Goal: Transaction & Acquisition: Purchase product/service

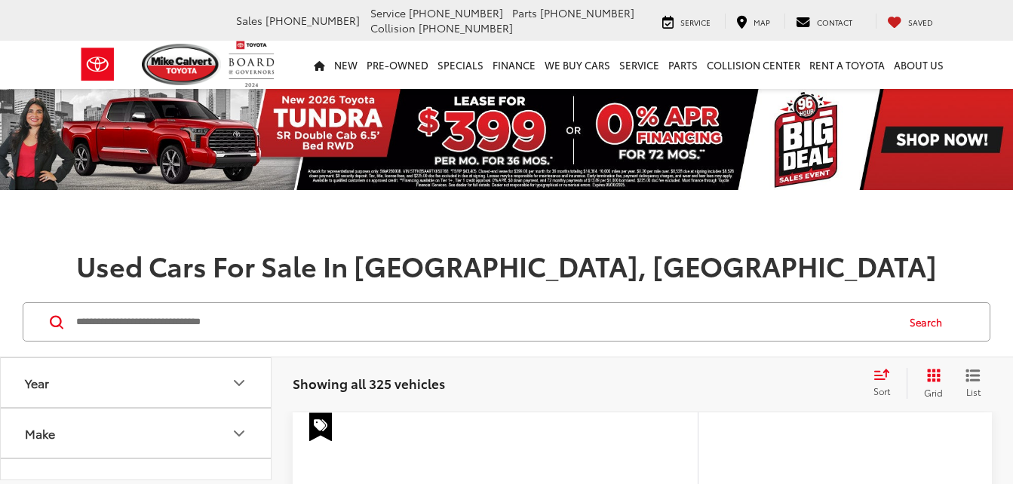
click at [879, 377] on icon "Select sort value" at bounding box center [882, 375] width 14 height 9
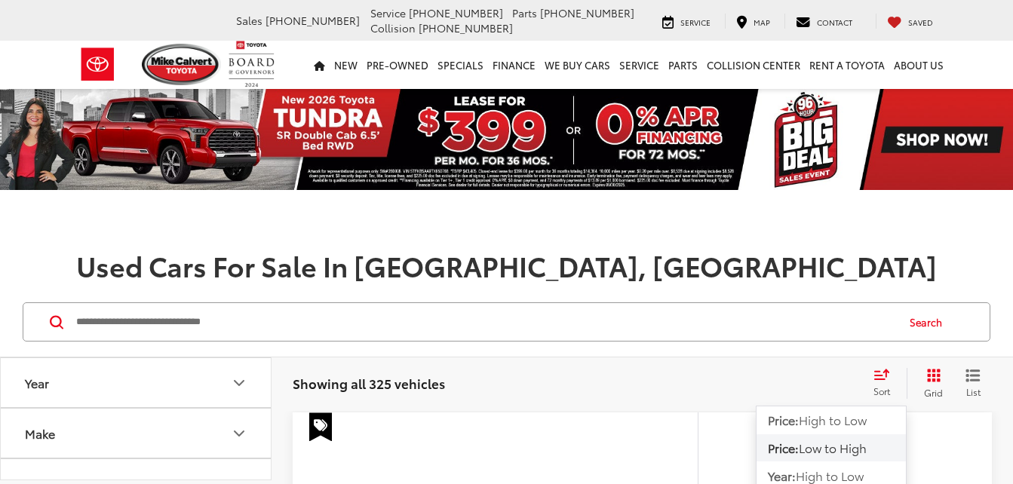
click at [845, 447] on span "Low to High" at bounding box center [833, 447] width 68 height 17
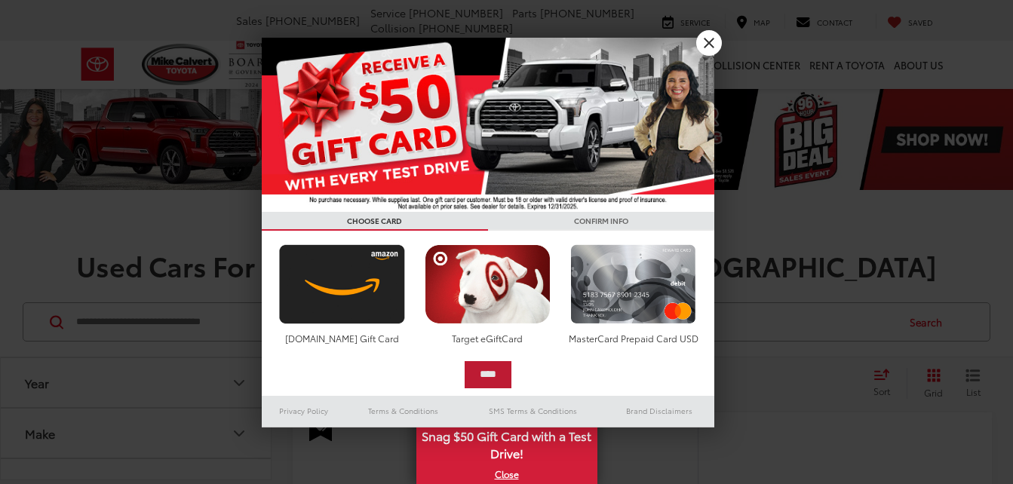
click at [495, 129] on div "**********" at bounding box center [488, 233] width 453 height 390
click at [706, 42] on link "X" at bounding box center [710, 43] width 26 height 26
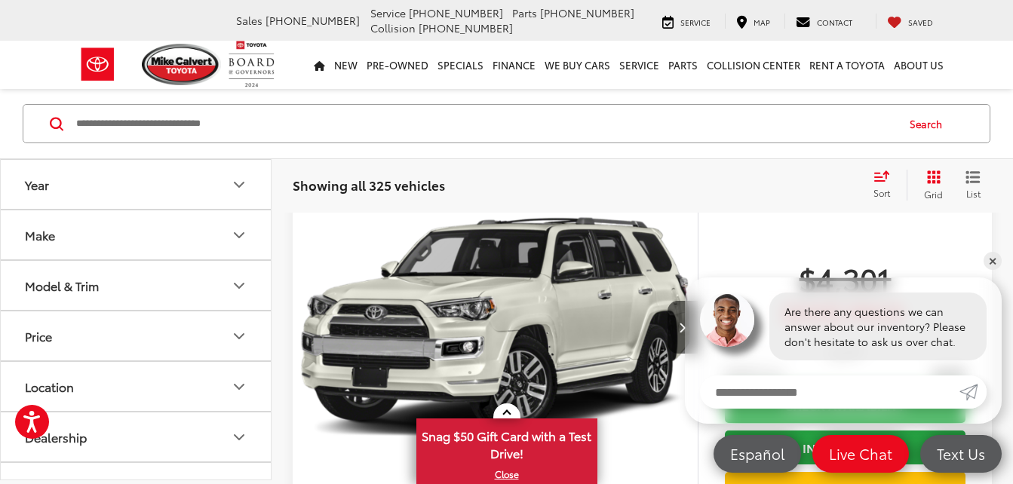
scroll to position [239, 0]
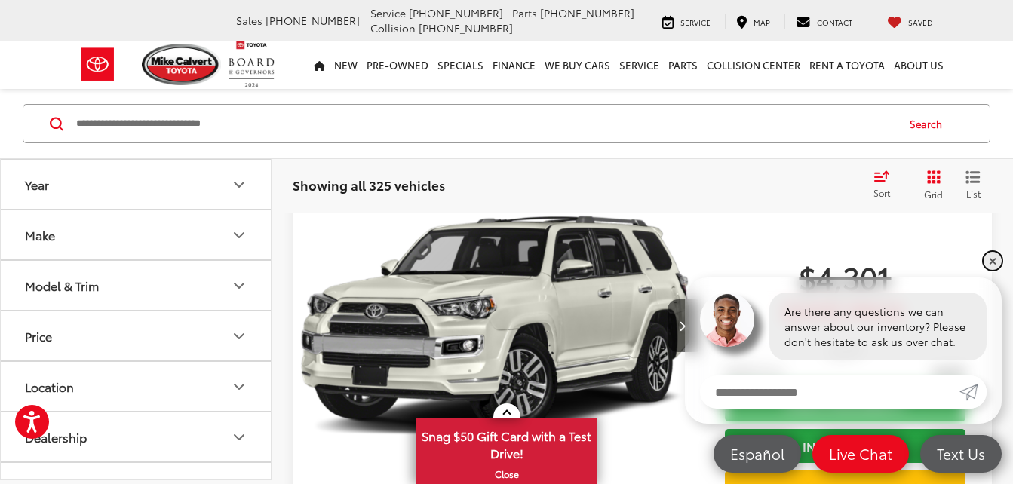
click at [992, 260] on link "✕" at bounding box center [993, 261] width 18 height 18
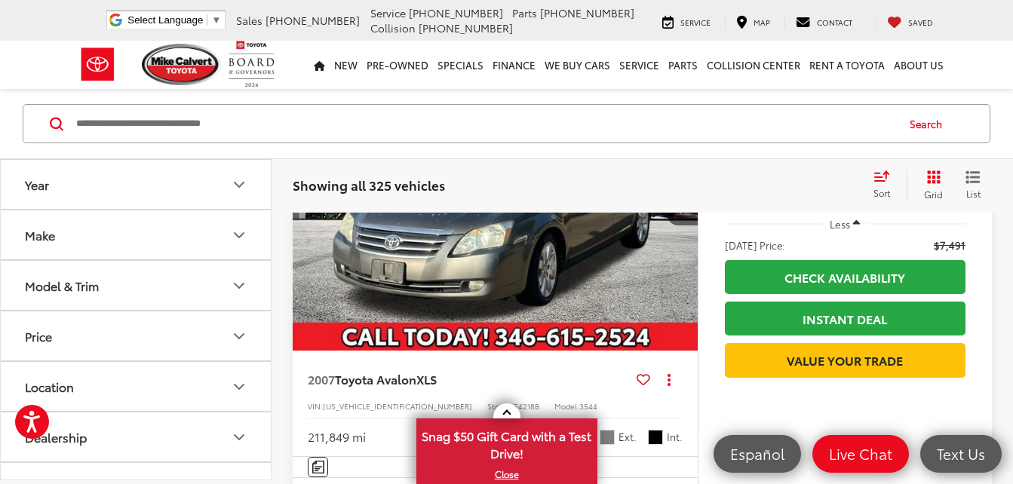
scroll to position [2996, 0]
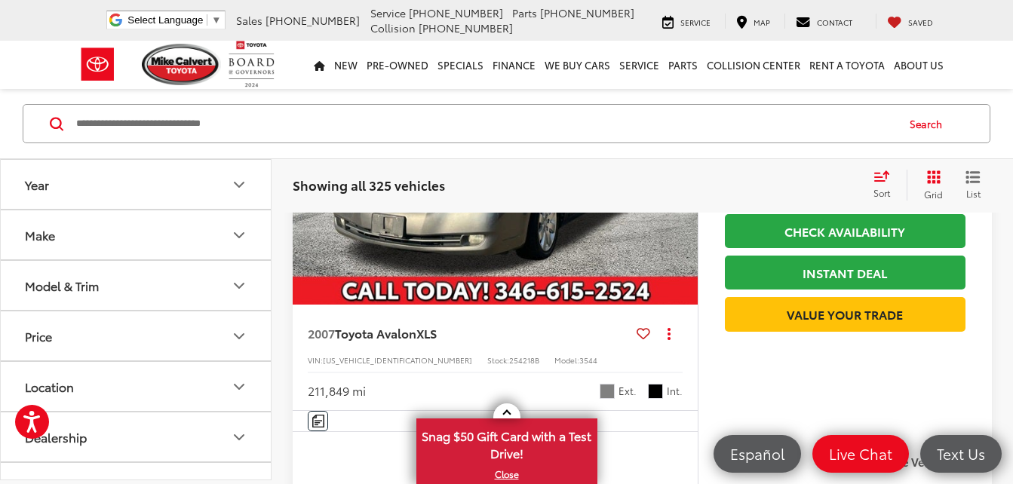
drag, startPoint x: 684, startPoint y: 304, endPoint x: 1004, endPoint y: 317, distance: 319.5
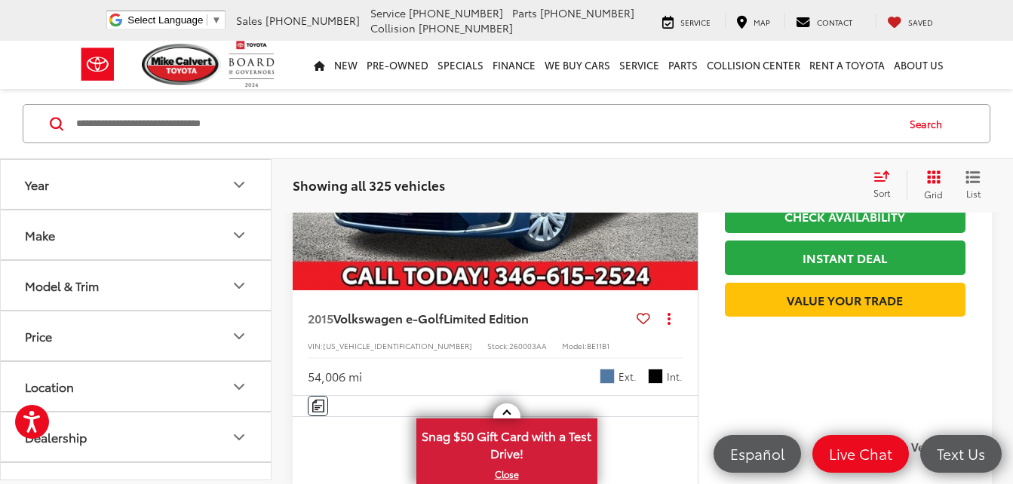
scroll to position [5134, 0]
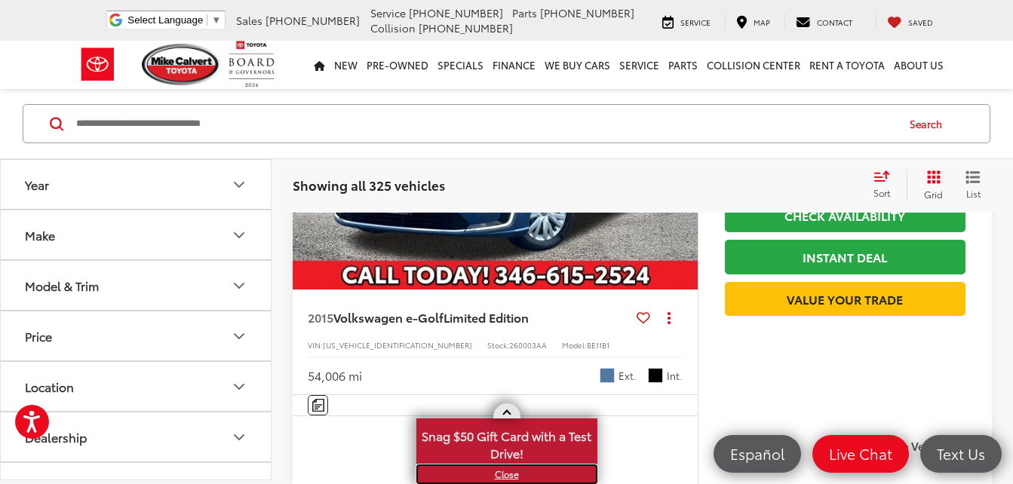
click at [503, 477] on link "X" at bounding box center [507, 474] width 178 height 17
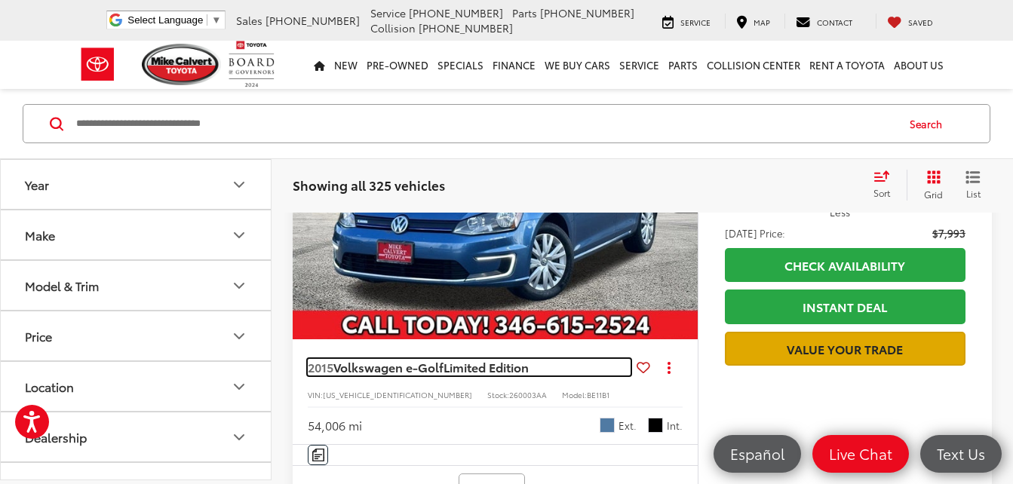
scroll to position [5119, 0]
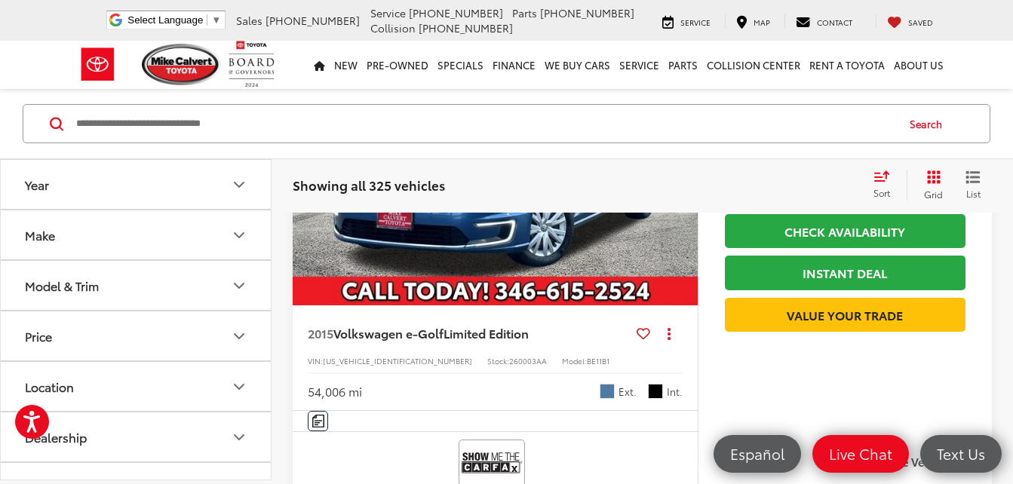
click at [685, 180] on button "Next image" at bounding box center [683, 153] width 30 height 53
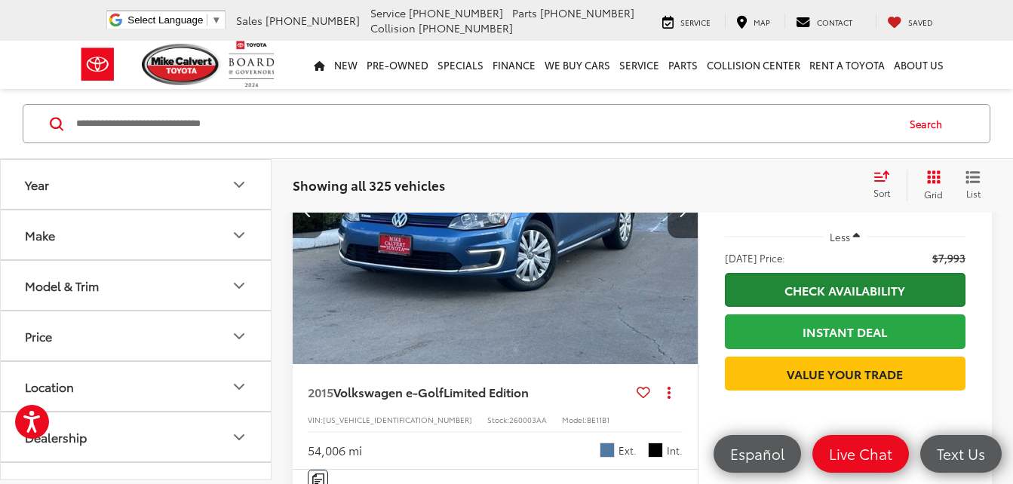
scroll to position [5058, 0]
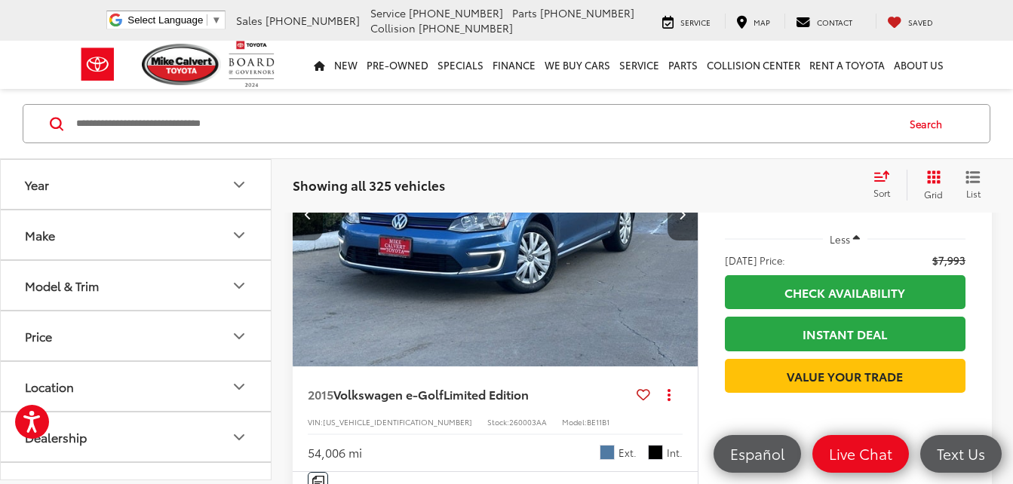
click at [680, 241] on button "Next image" at bounding box center [683, 214] width 30 height 53
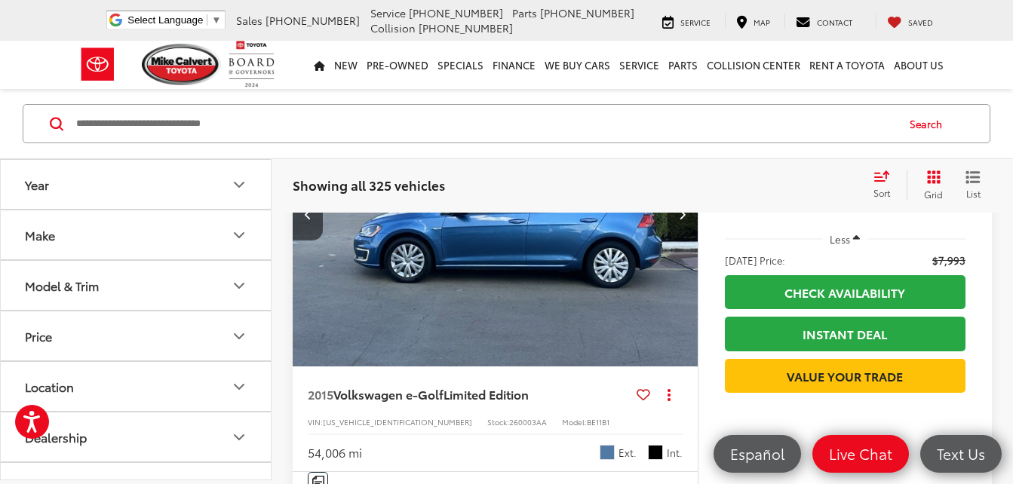
click at [680, 241] on button "Next image" at bounding box center [683, 214] width 30 height 53
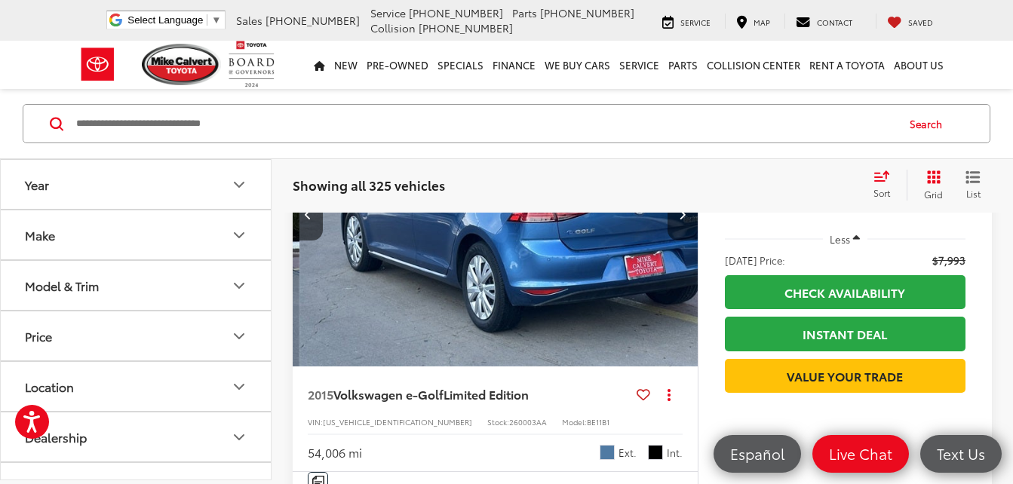
scroll to position [0, 1222]
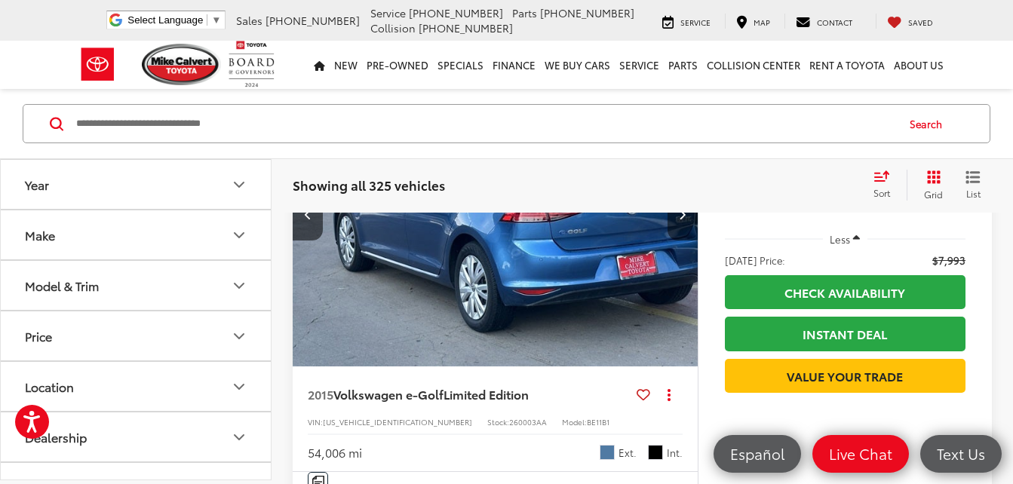
click at [680, 241] on button "Next image" at bounding box center [683, 214] width 30 height 53
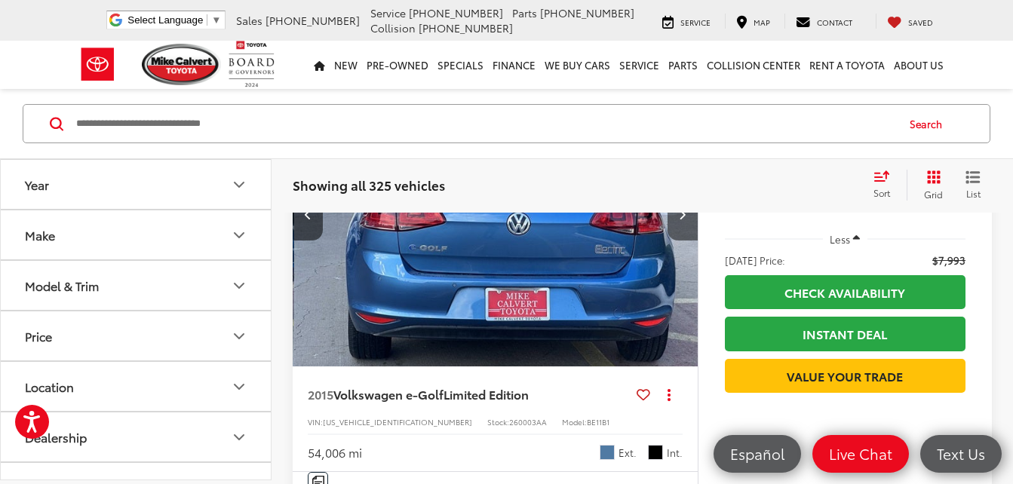
scroll to position [0, 1630]
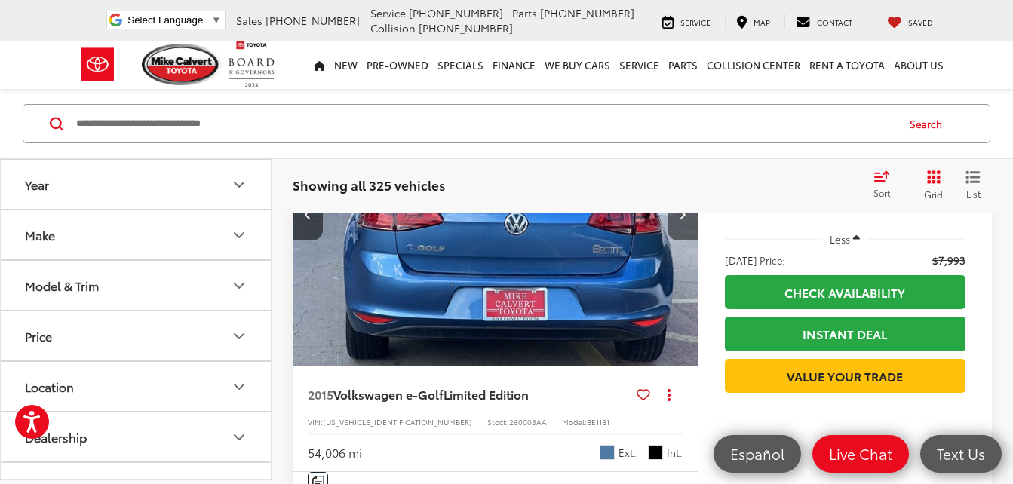
click at [680, 241] on button "Next image" at bounding box center [683, 214] width 30 height 53
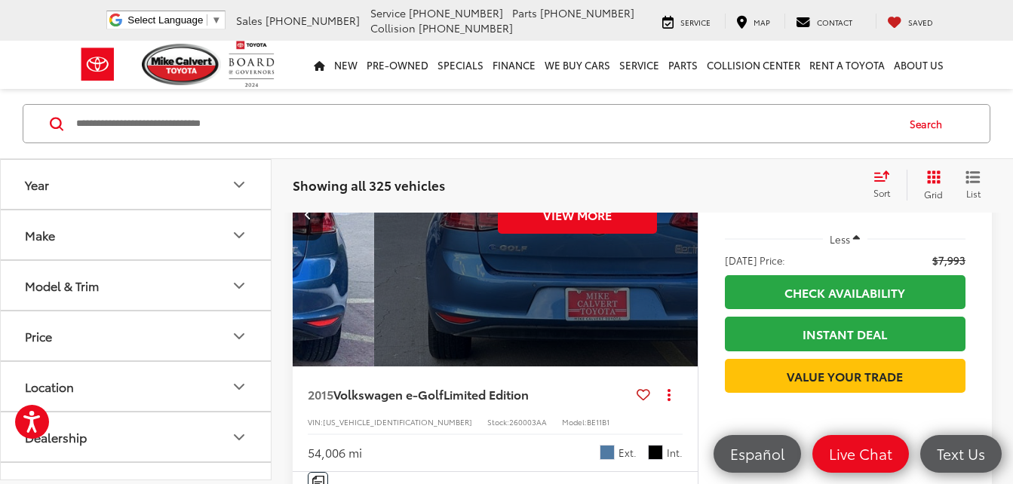
scroll to position [0, 2037]
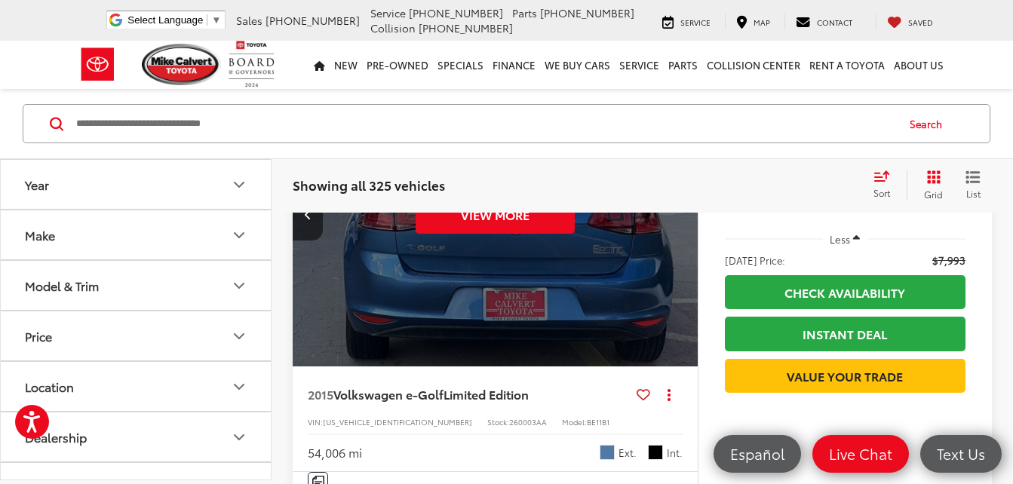
click at [680, 289] on div "View More" at bounding box center [495, 215] width 407 height 306
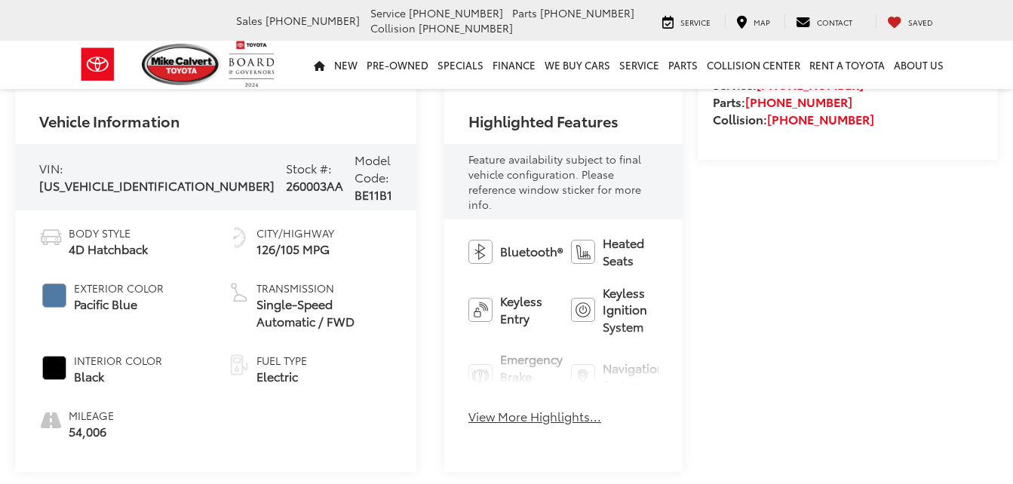
scroll to position [511, 0]
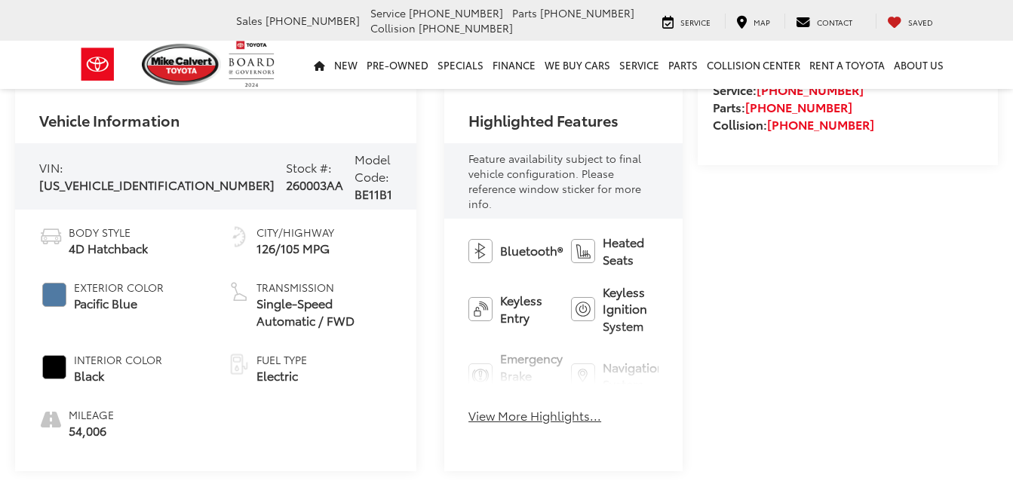
click at [469, 407] on button "View More Highlights..." at bounding box center [535, 415] width 133 height 17
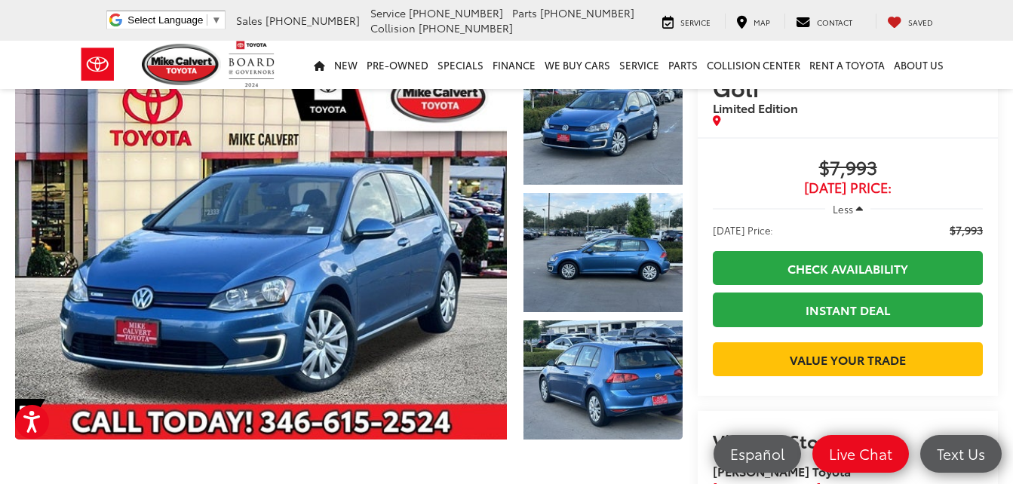
scroll to position [11, 0]
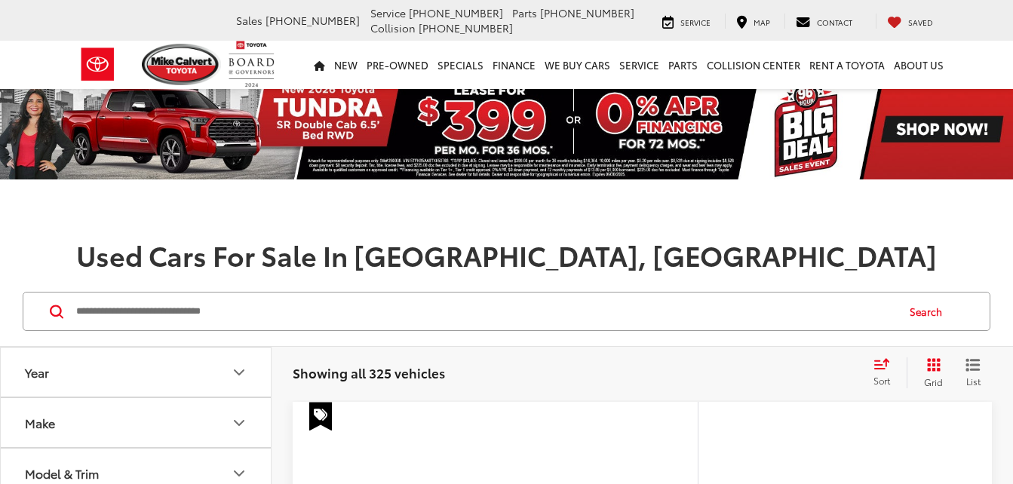
scroll to position [55, 0]
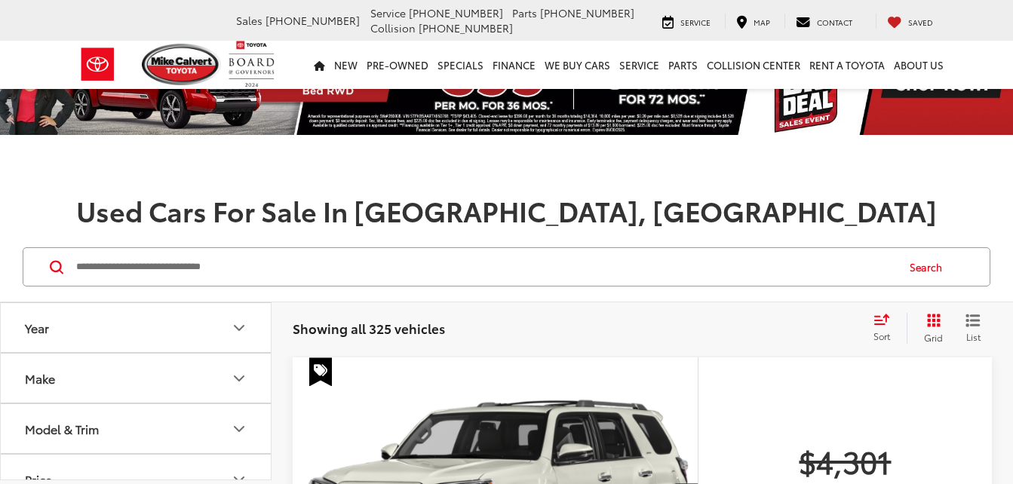
click at [881, 321] on icon "Select sort value" at bounding box center [882, 319] width 14 height 9
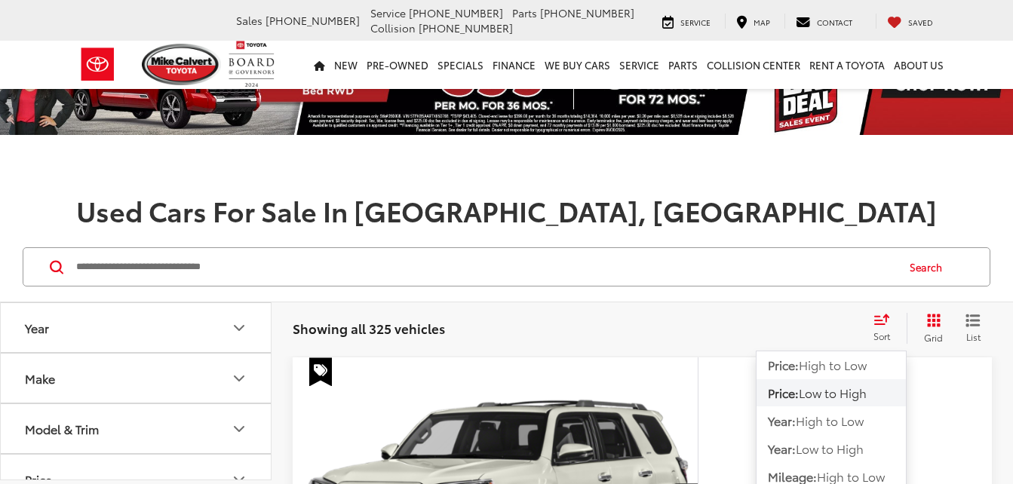
click at [853, 391] on span "Low to High" at bounding box center [833, 392] width 68 height 17
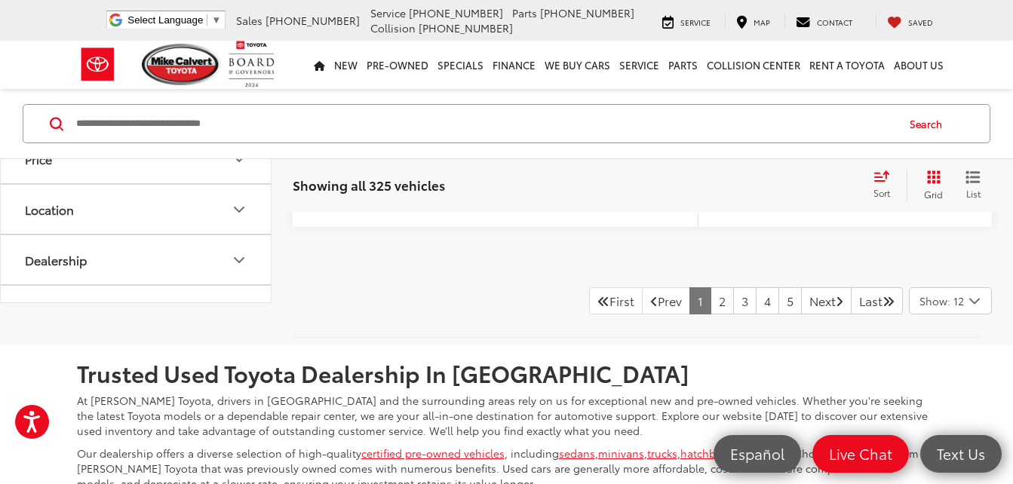
scroll to position [6455, 0]
click at [711, 314] on link "2" at bounding box center [722, 300] width 23 height 27
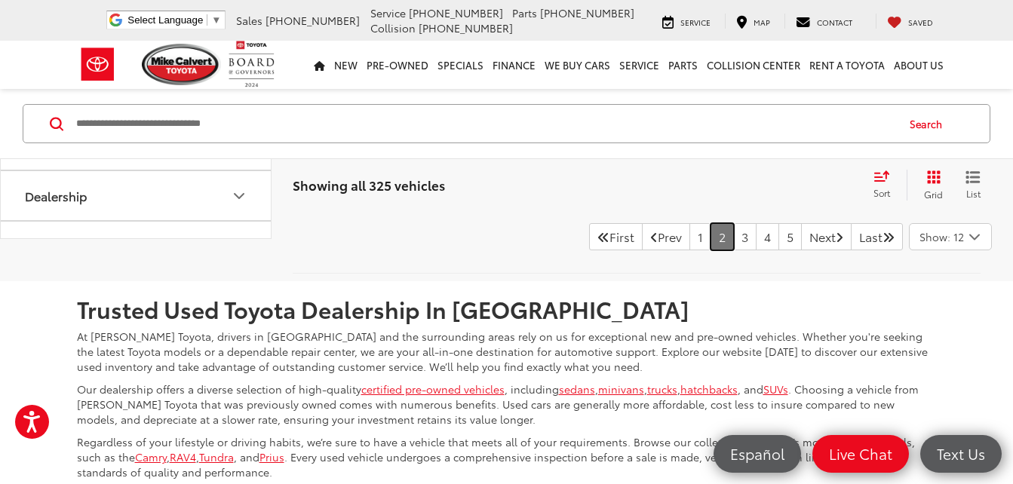
scroll to position [6558, 0]
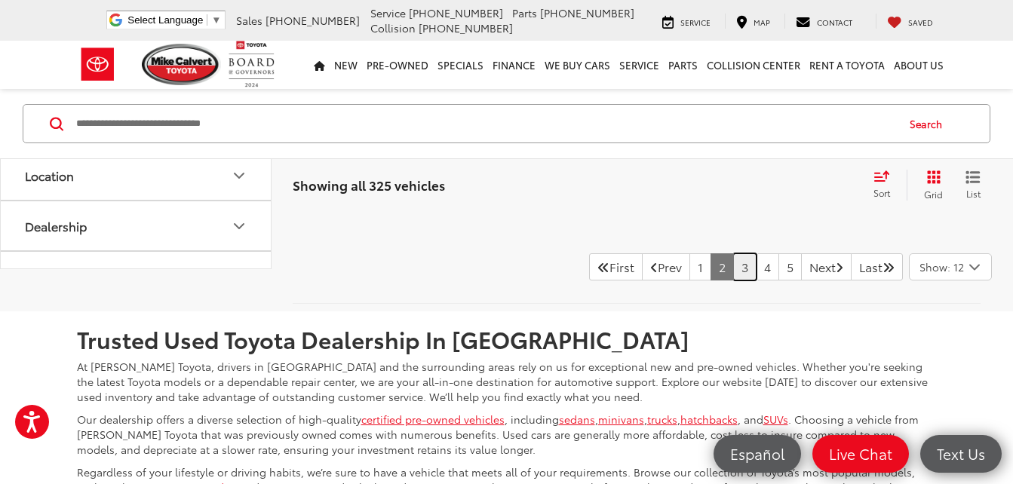
click at [733, 272] on link "3" at bounding box center [744, 267] width 23 height 27
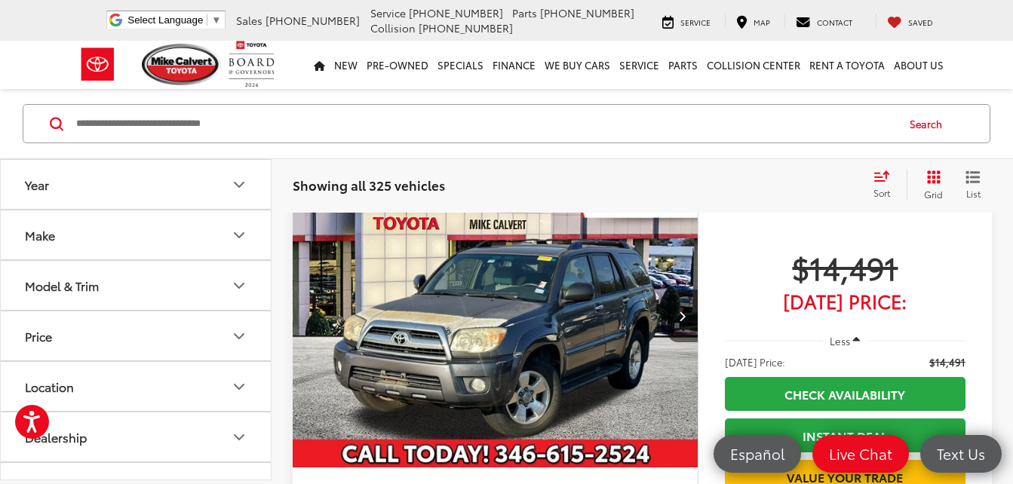
scroll to position [783, 0]
